Goal: Task Accomplishment & Management: Manage account settings

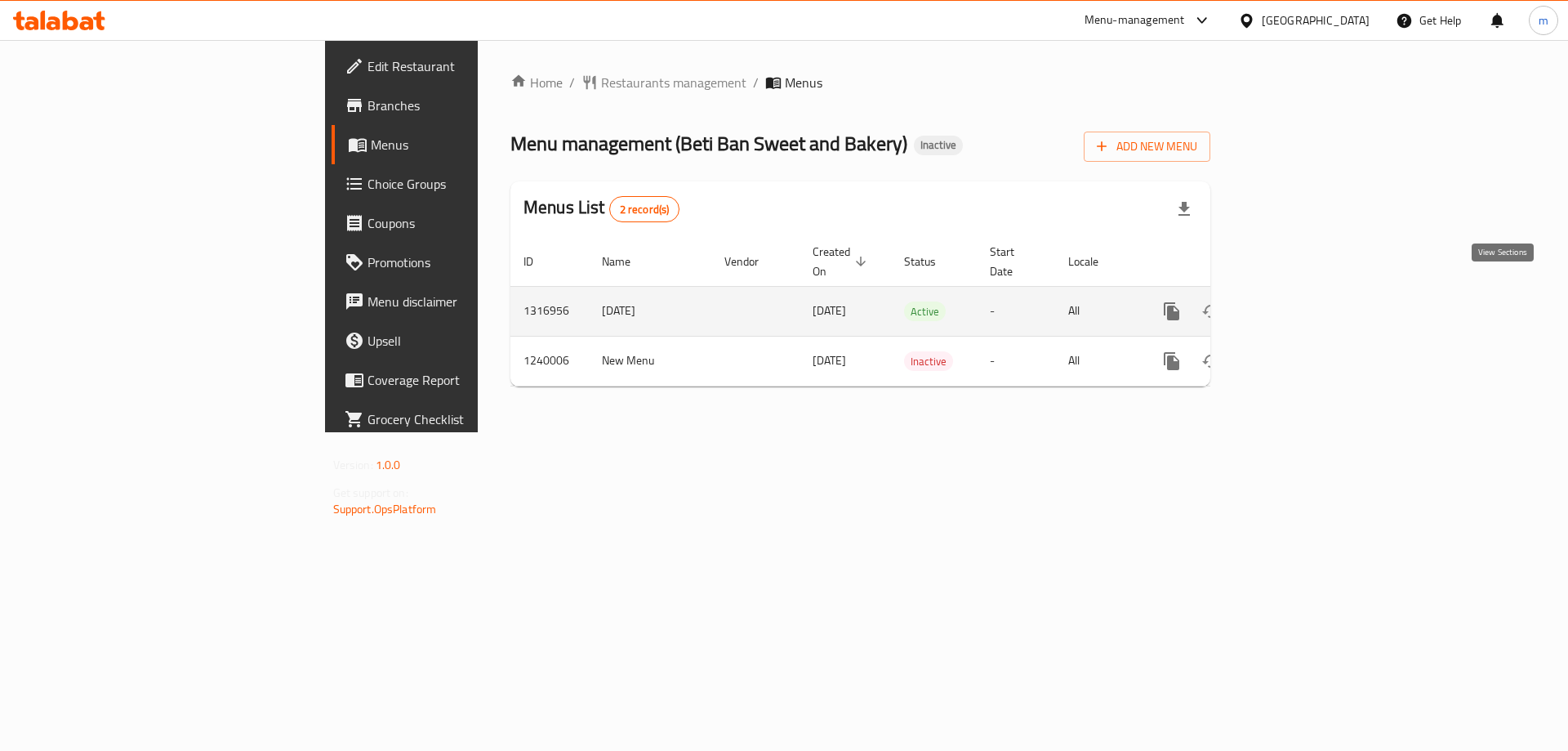
click at [1309, 298] on link "enhanced table" at bounding box center [1289, 311] width 39 height 39
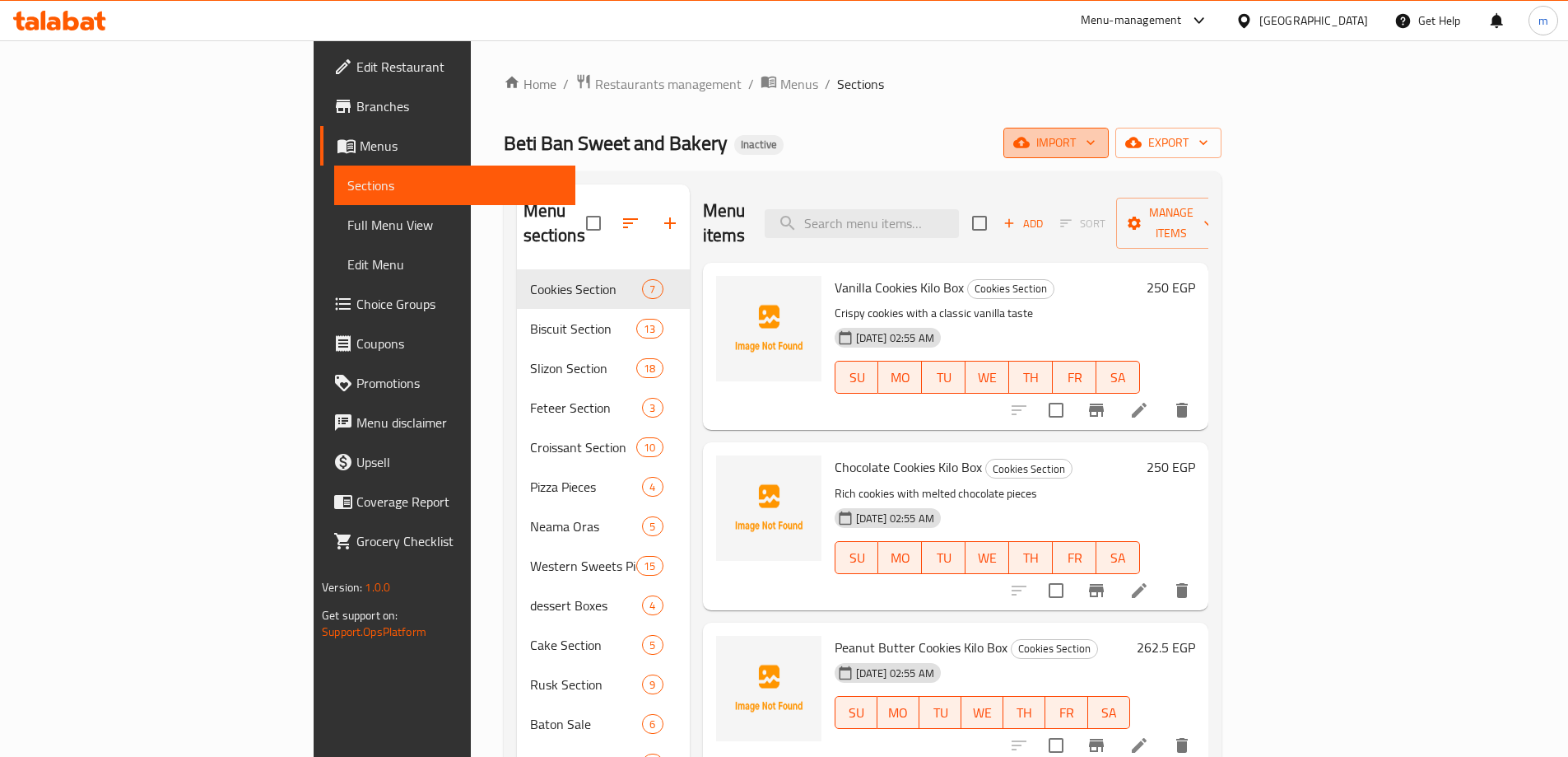
click at [1109, 149] on button "import" at bounding box center [1056, 142] width 105 height 30
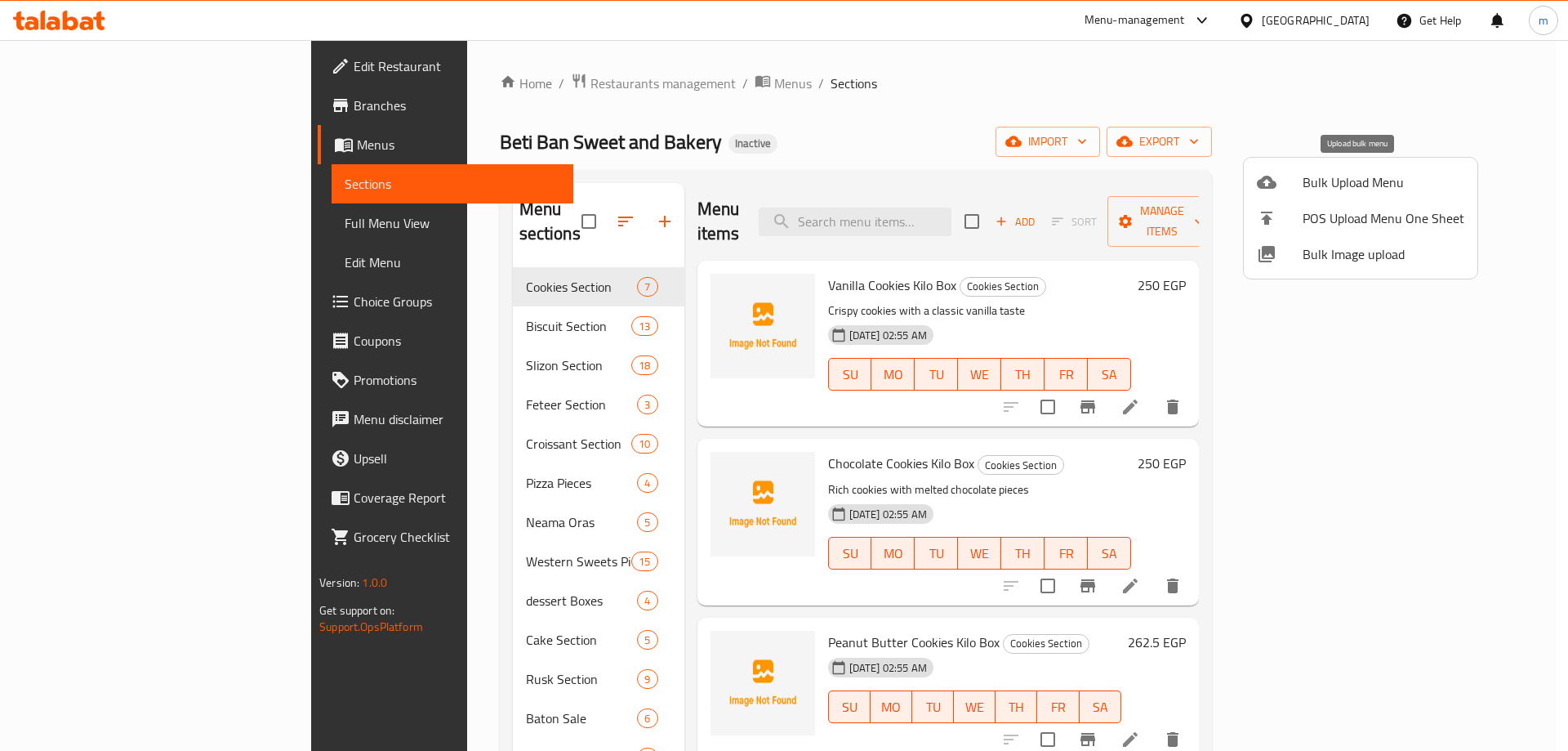
click at [1295, 173] on div at bounding box center [1279, 182] width 45 height 20
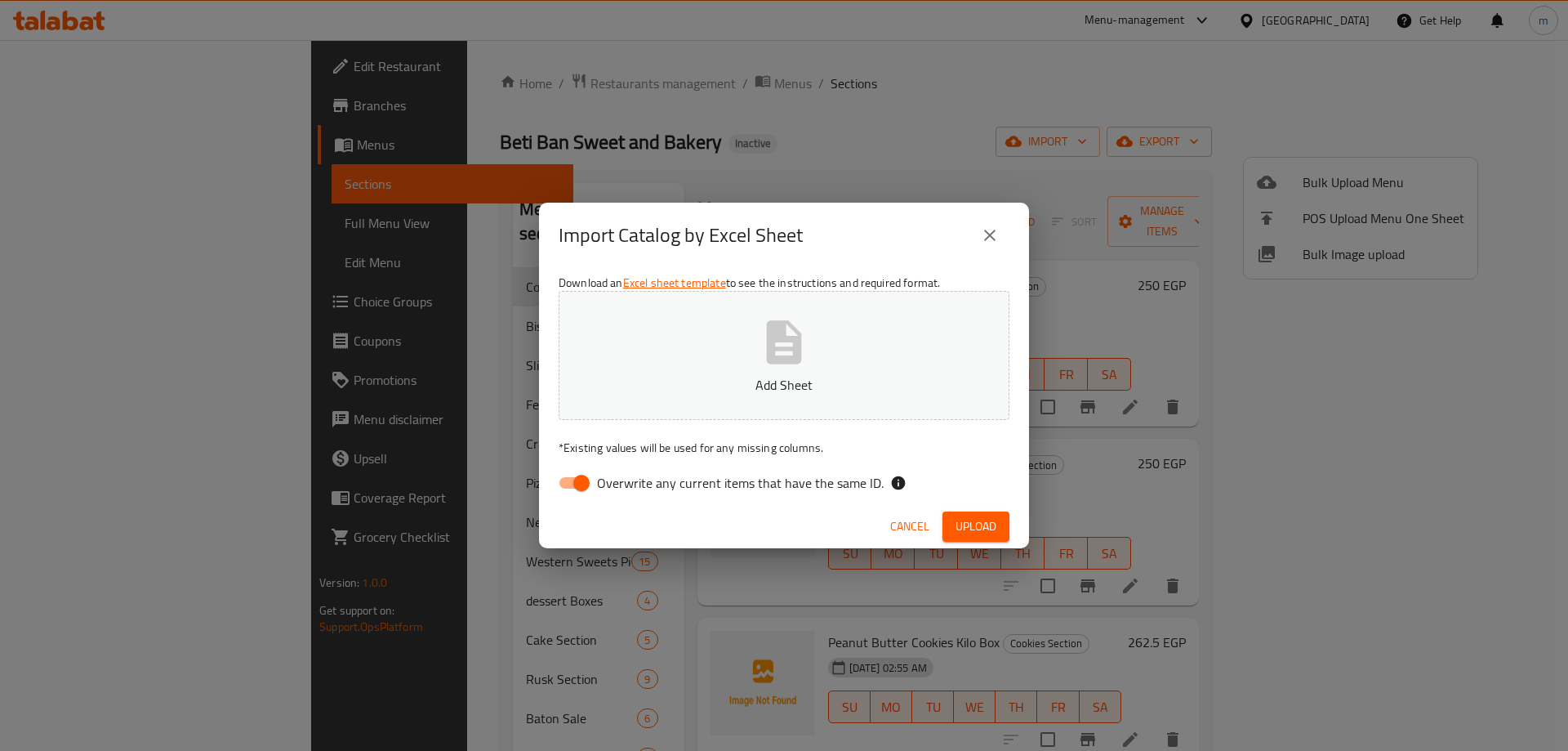
click at [579, 479] on input "Overwrite any current items that have the same ID." at bounding box center [581, 482] width 93 height 31
checkbox input "false"
click at [792, 336] on icon "button" at bounding box center [784, 341] width 35 height 44
click at [957, 523] on span "Upload" at bounding box center [976, 527] width 41 height 21
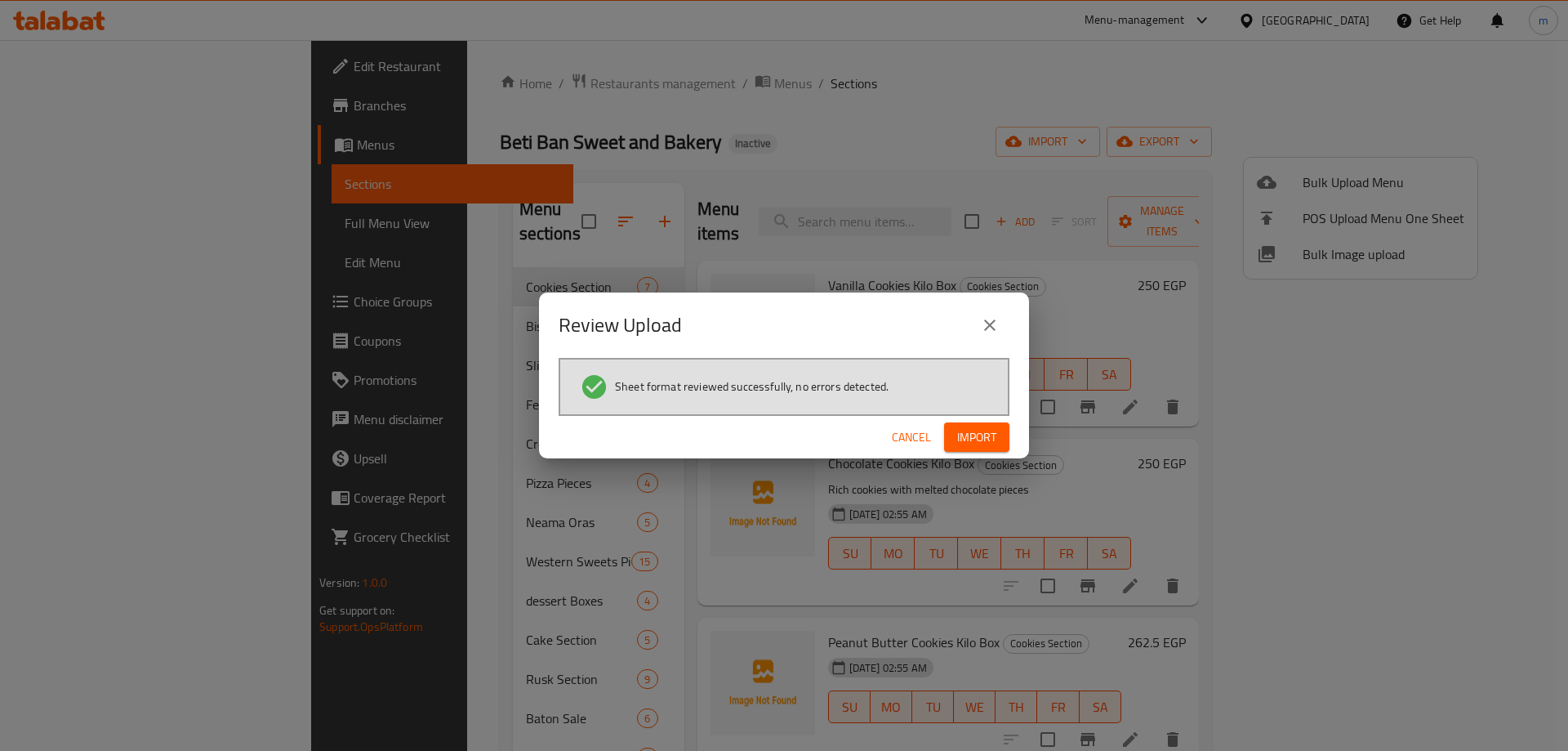
click at [993, 436] on span "Import" at bounding box center [976, 437] width 39 height 21
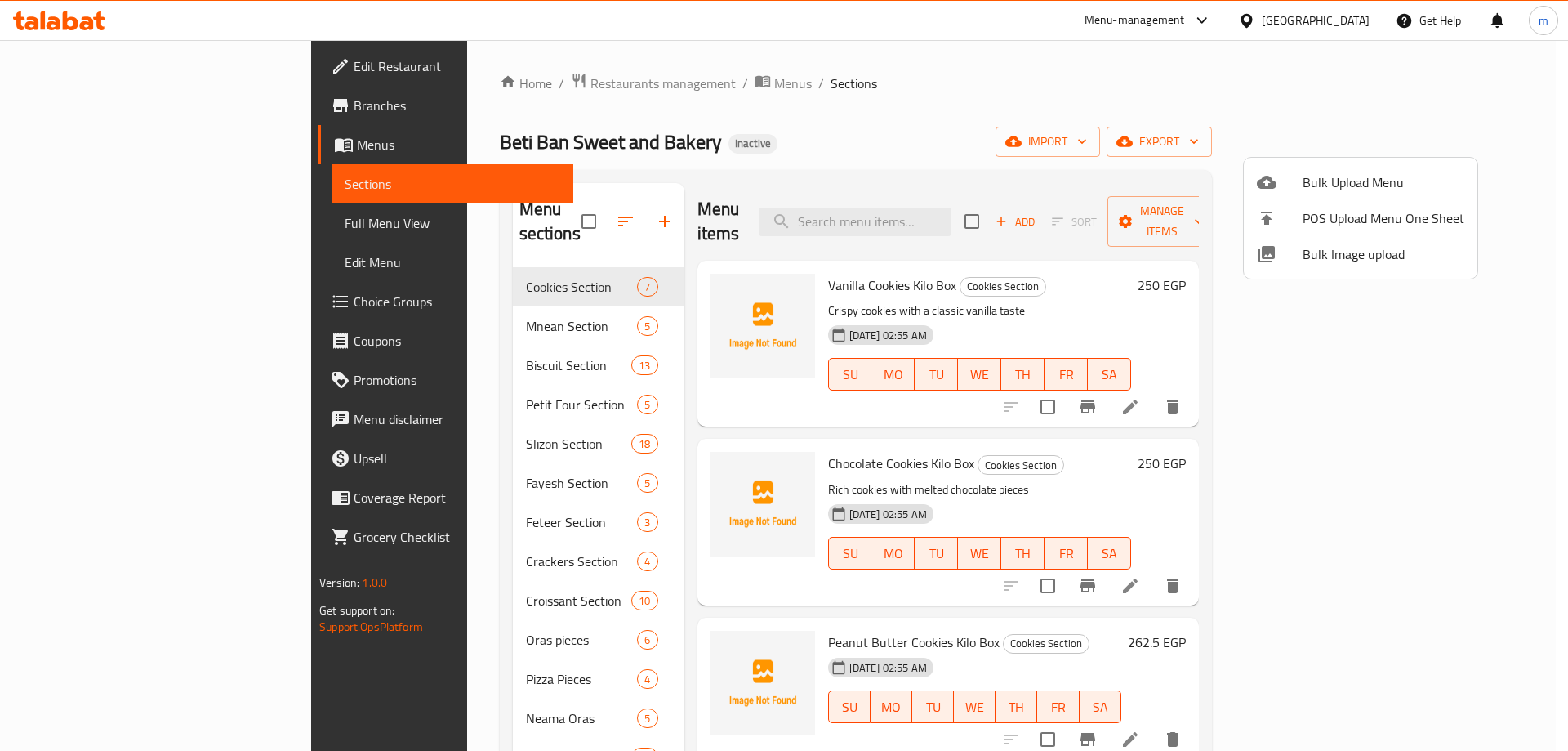
click at [117, 228] on div at bounding box center [784, 376] width 1568 height 751
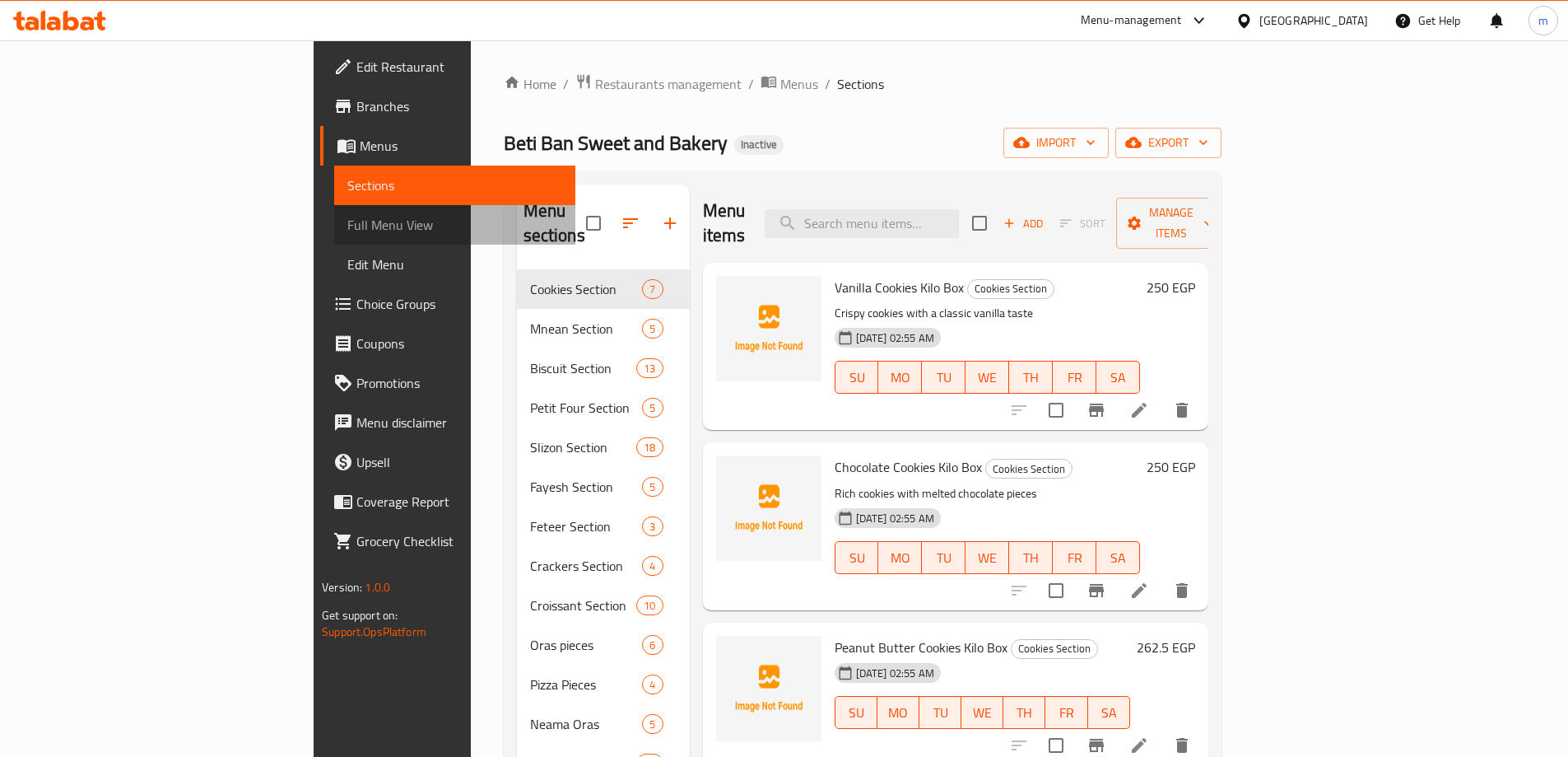
click at [347, 226] on span "Full Menu View" at bounding box center [454, 224] width 215 height 20
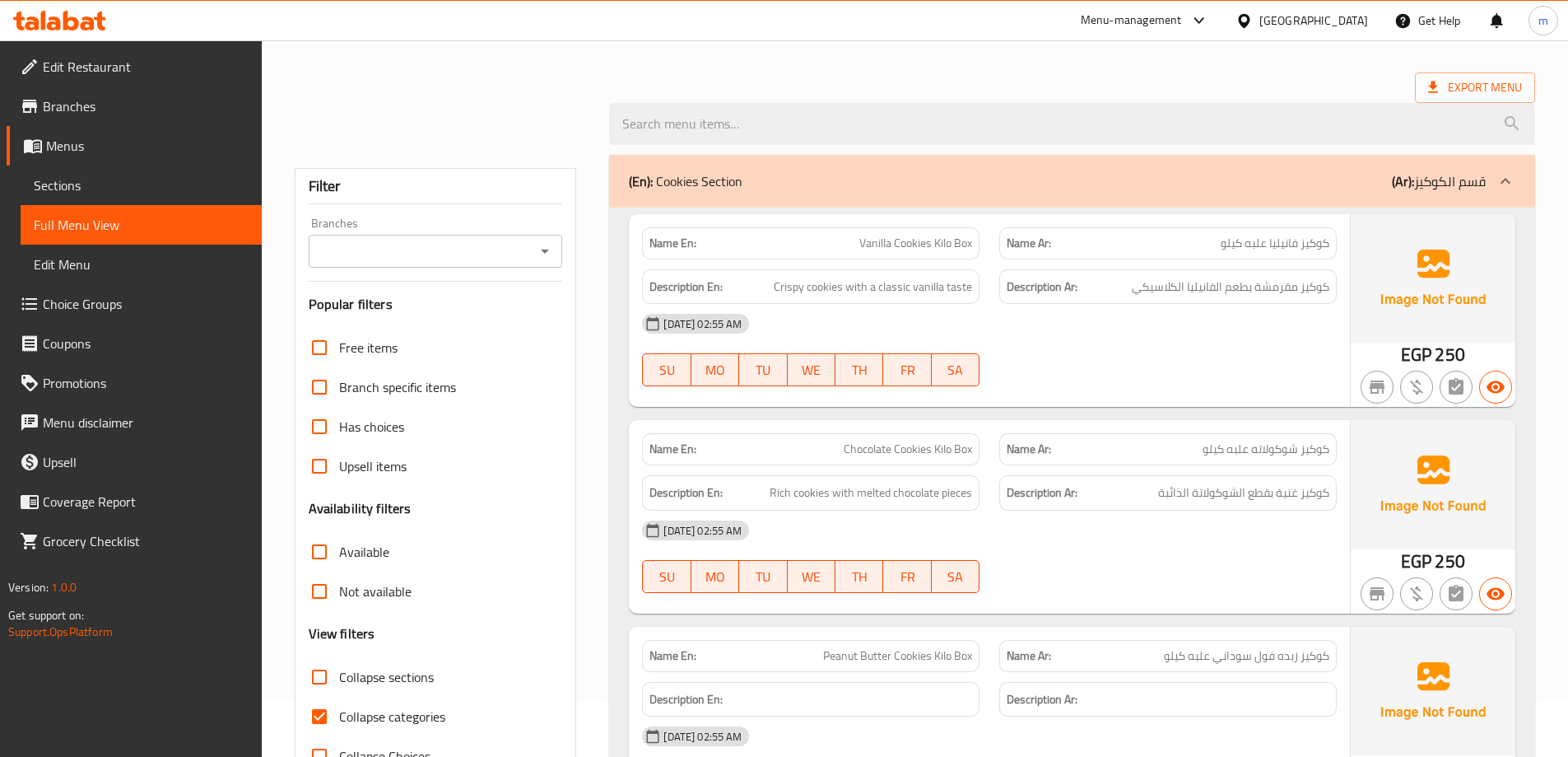
scroll to position [165, 0]
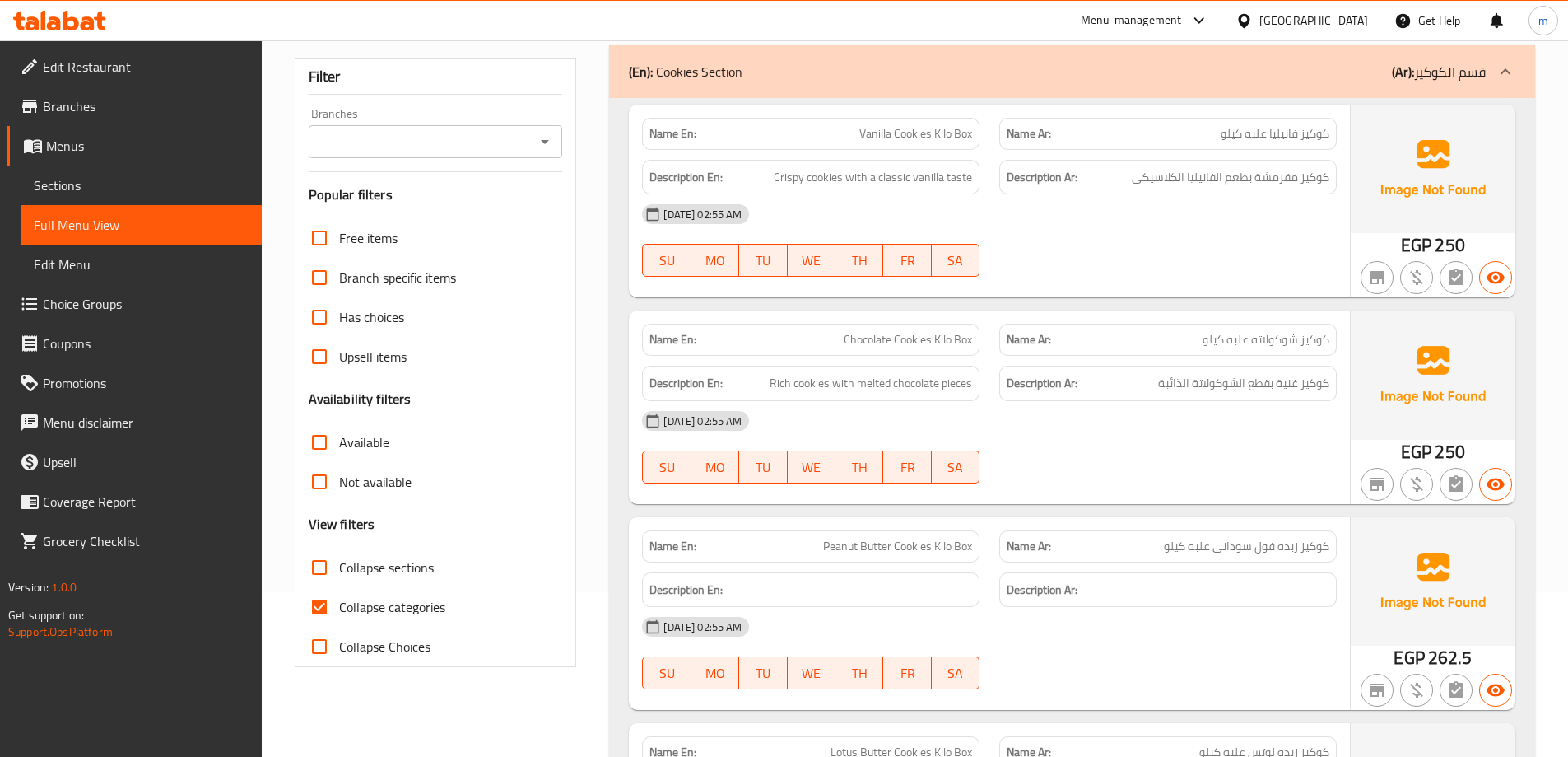
click at [312, 572] on input "Collapse sections" at bounding box center [320, 567] width 40 height 40
checkbox input "true"
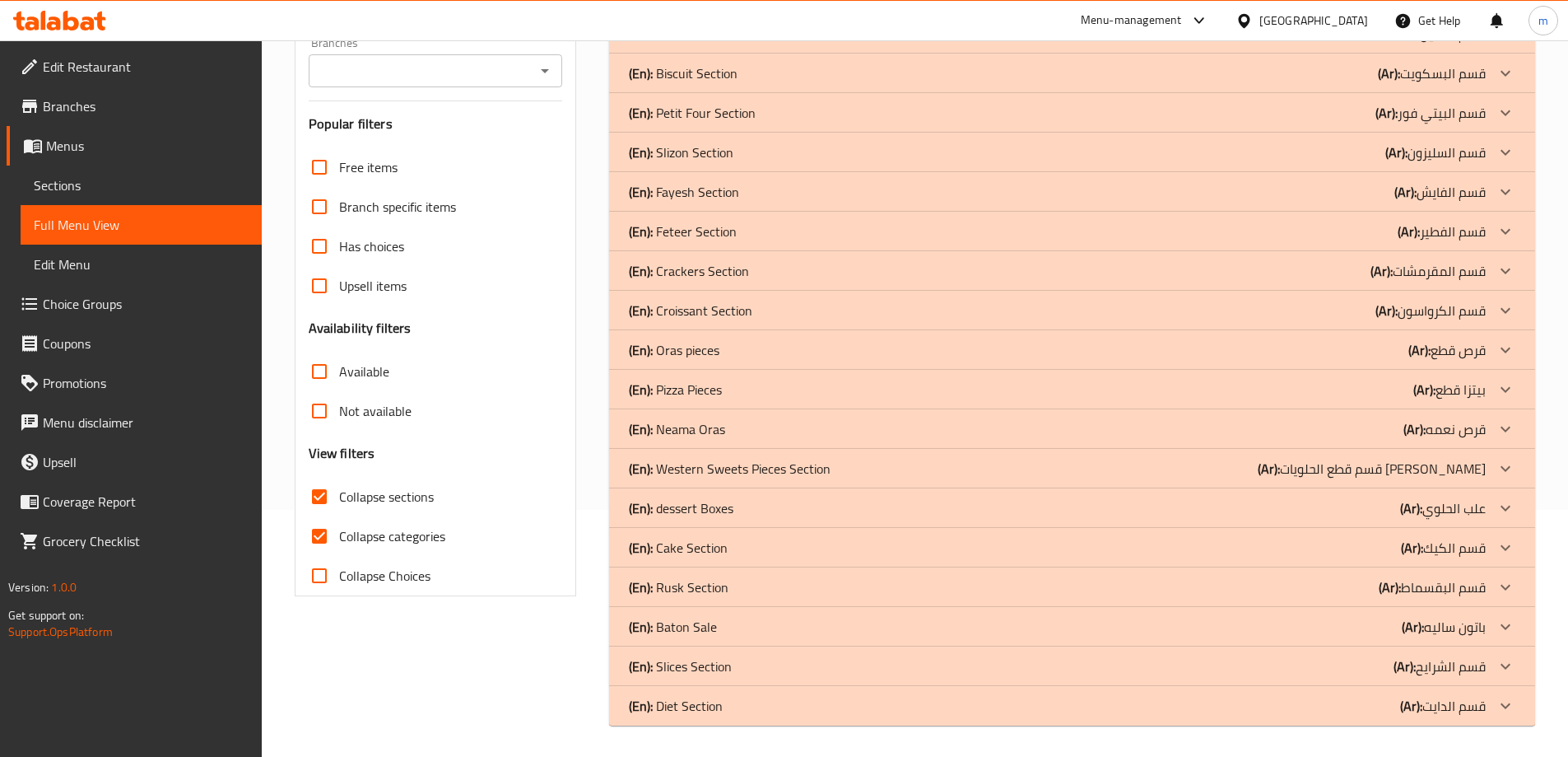
scroll to position [248, 0]
click at [653, 352] on p "(En): Oras pieces" at bounding box center [674, 348] width 91 height 20
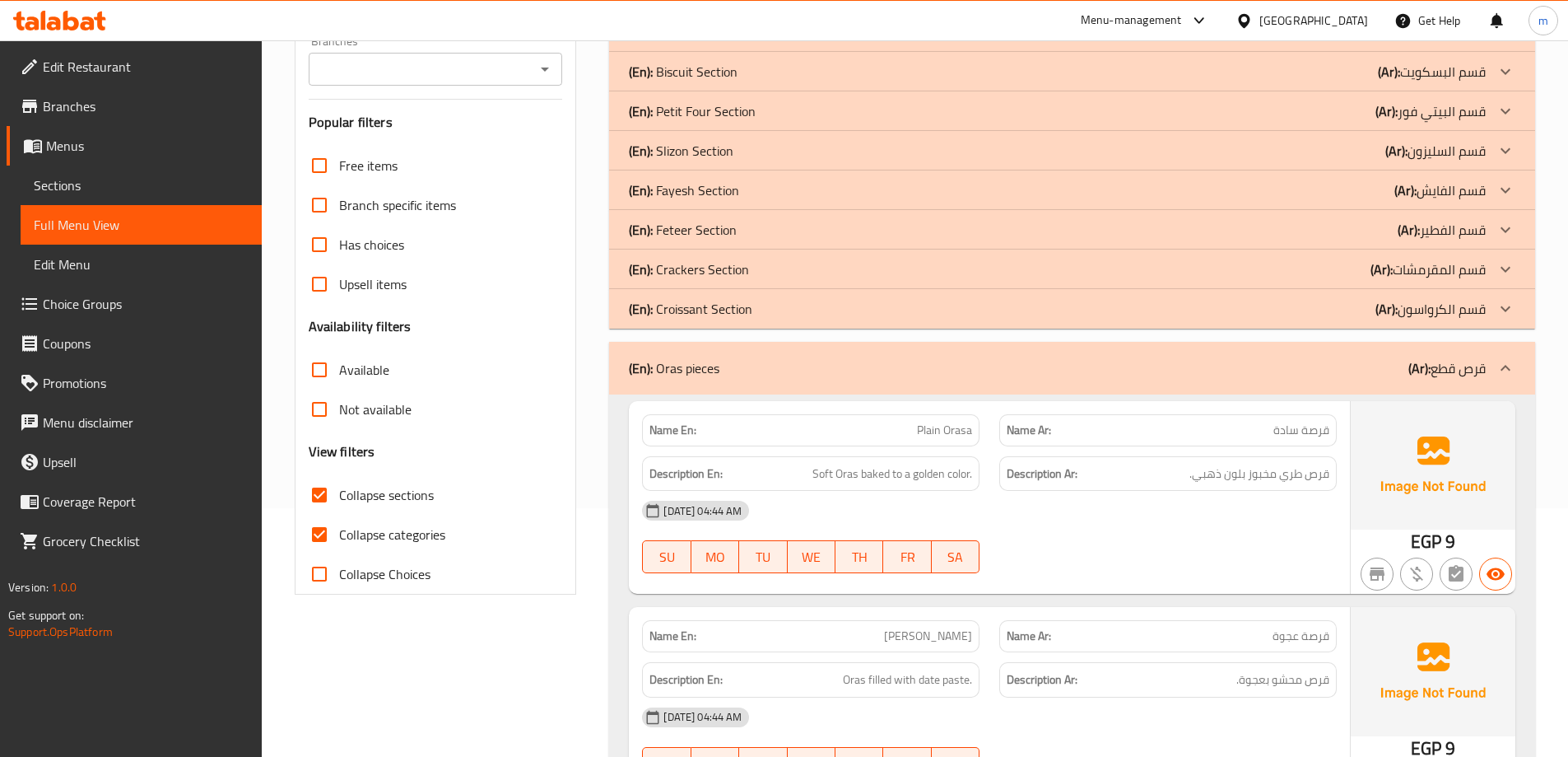
click at [713, 266] on p "(En): Crackers Section" at bounding box center [689, 269] width 120 height 20
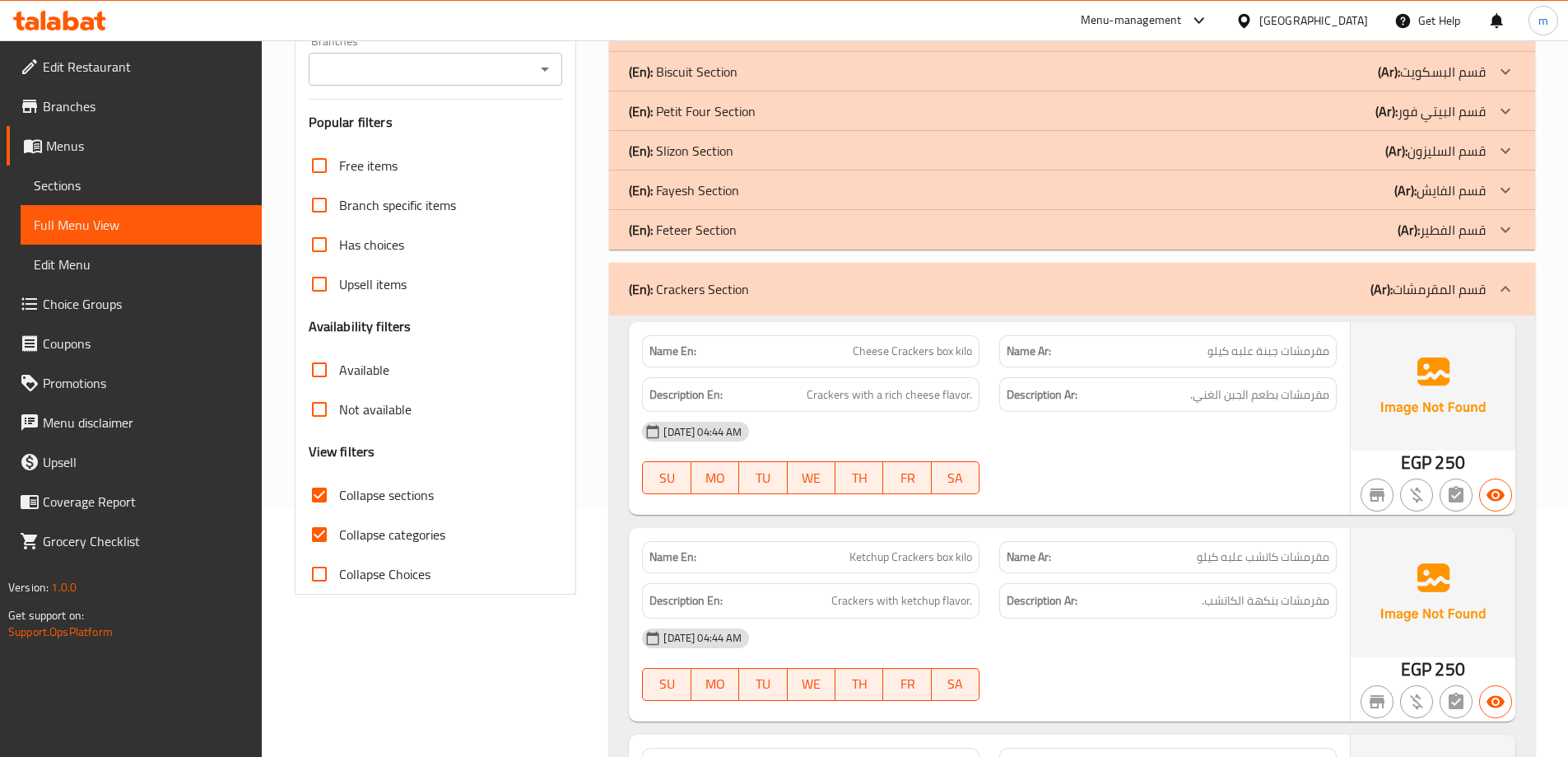
click at [708, 189] on p "(En): Fayesh Section" at bounding box center [684, 190] width 110 height 20
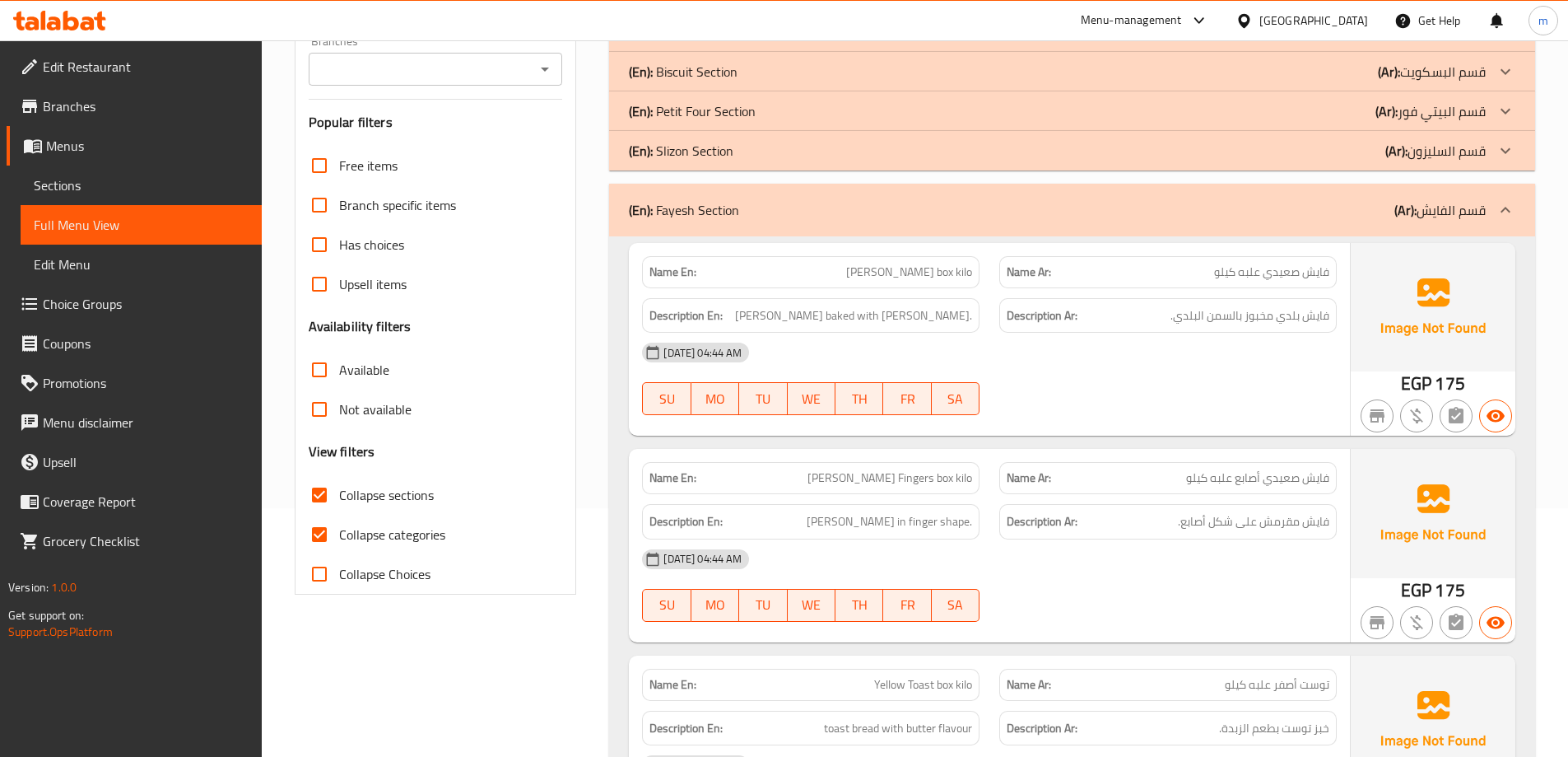
scroll to position [166, 0]
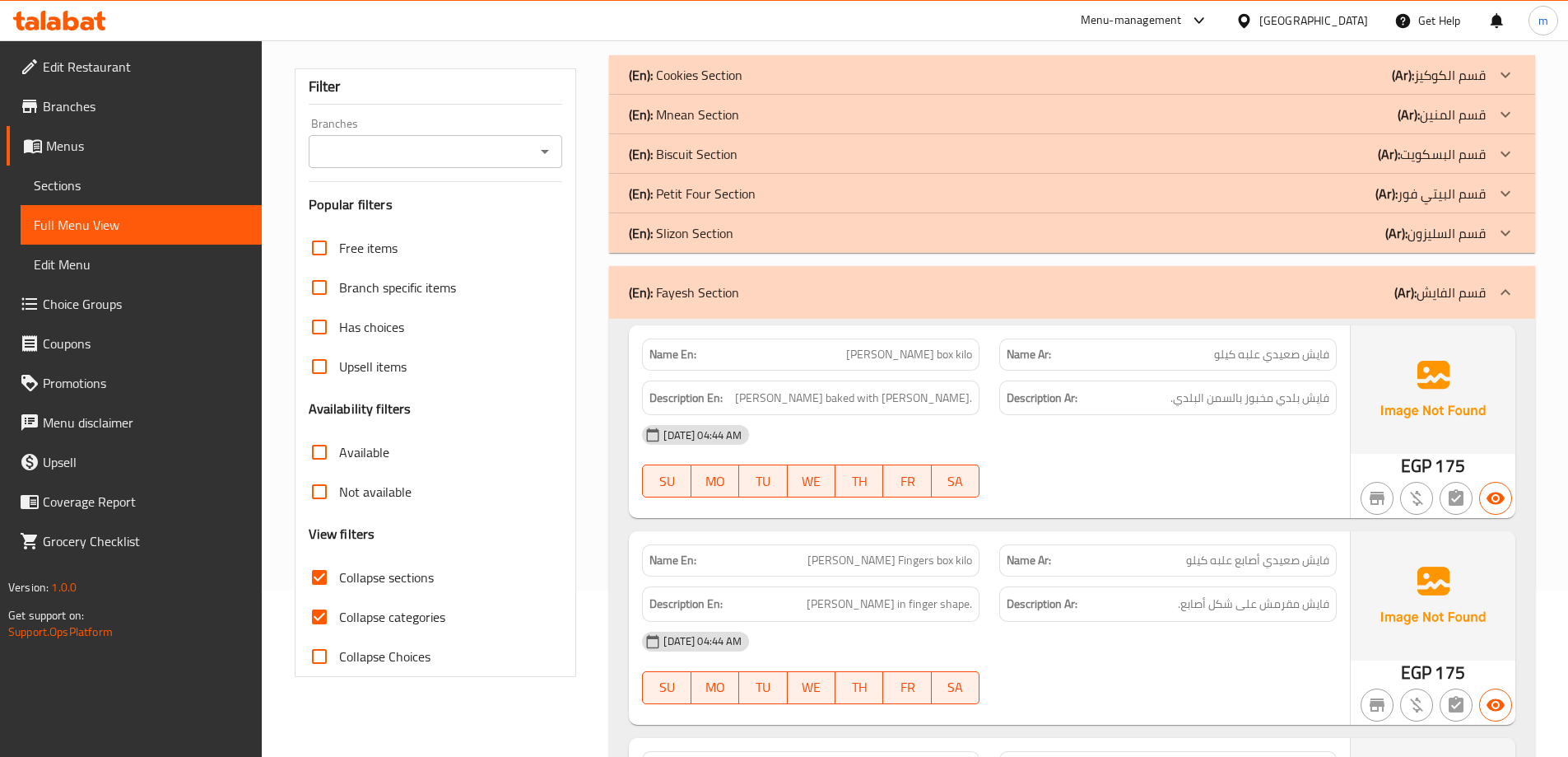
click at [719, 197] on p "(En): Petit Four Section" at bounding box center [692, 193] width 127 height 20
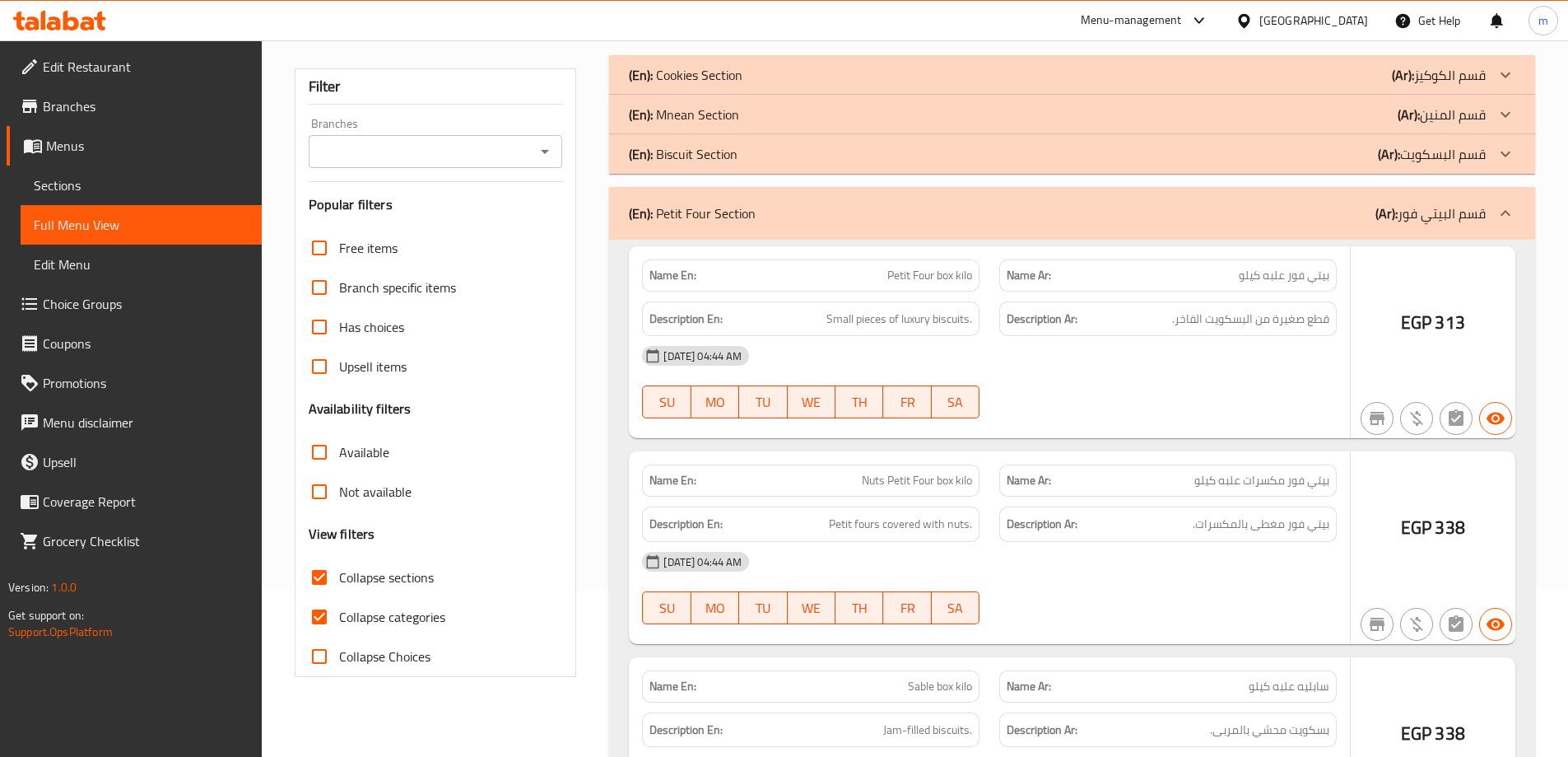
click at [706, 112] on p "(En): Mnean Section" at bounding box center [684, 114] width 110 height 20
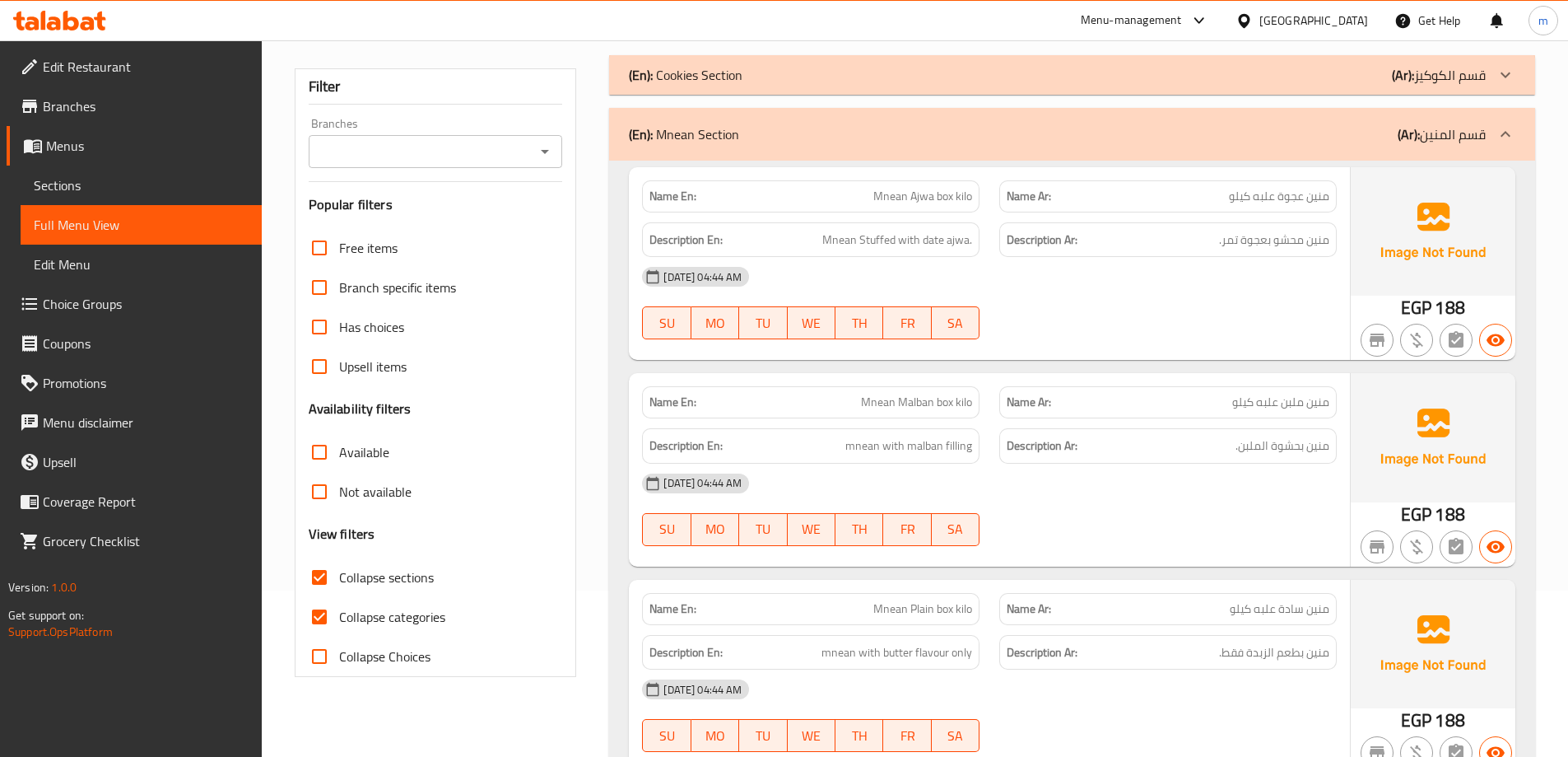
click at [323, 611] on input "Collapse categories" at bounding box center [320, 616] width 40 height 40
checkbox input "false"
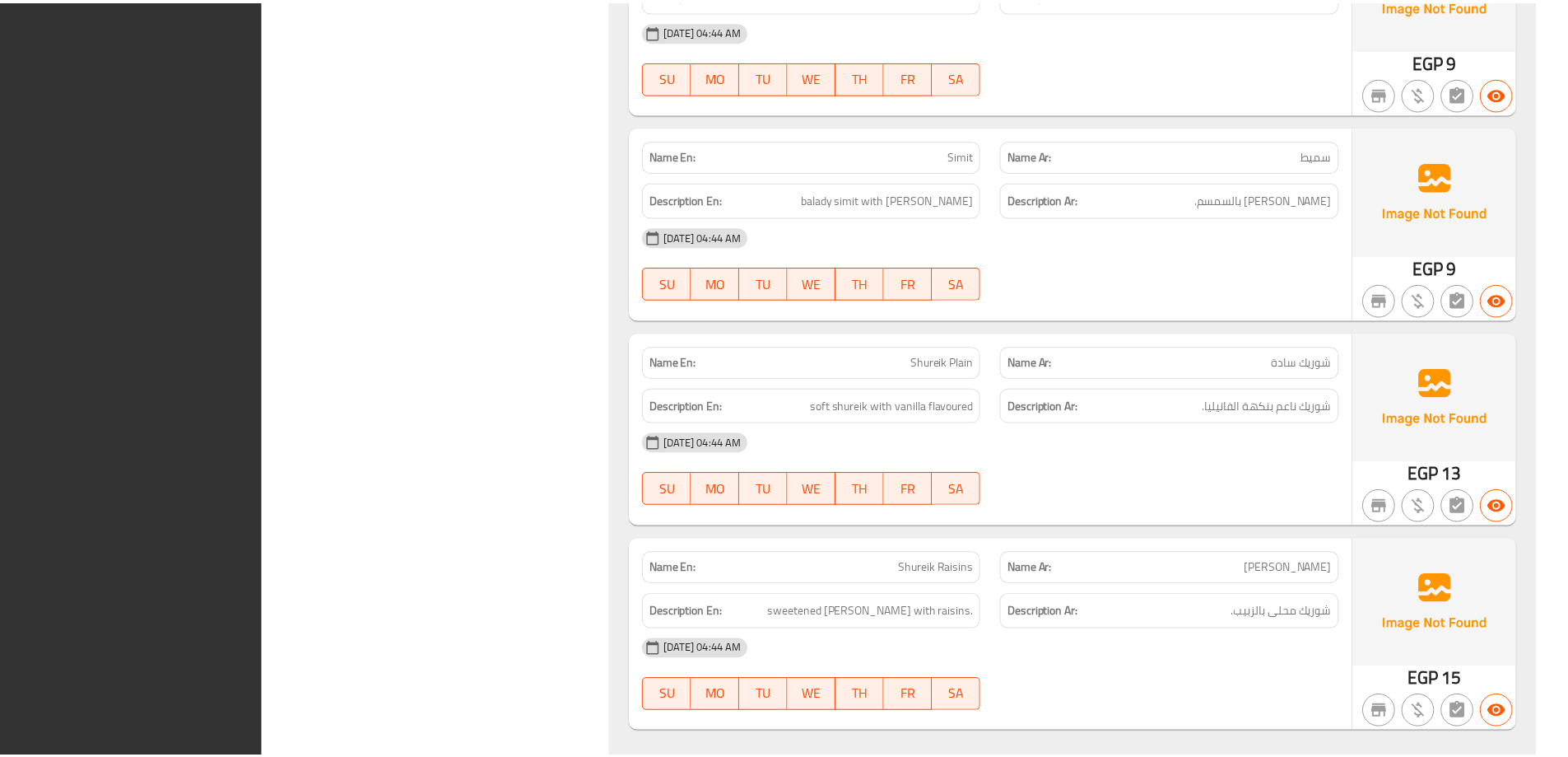
scroll to position [5731, 0]
